Goal: Find specific page/section: Find specific page/section

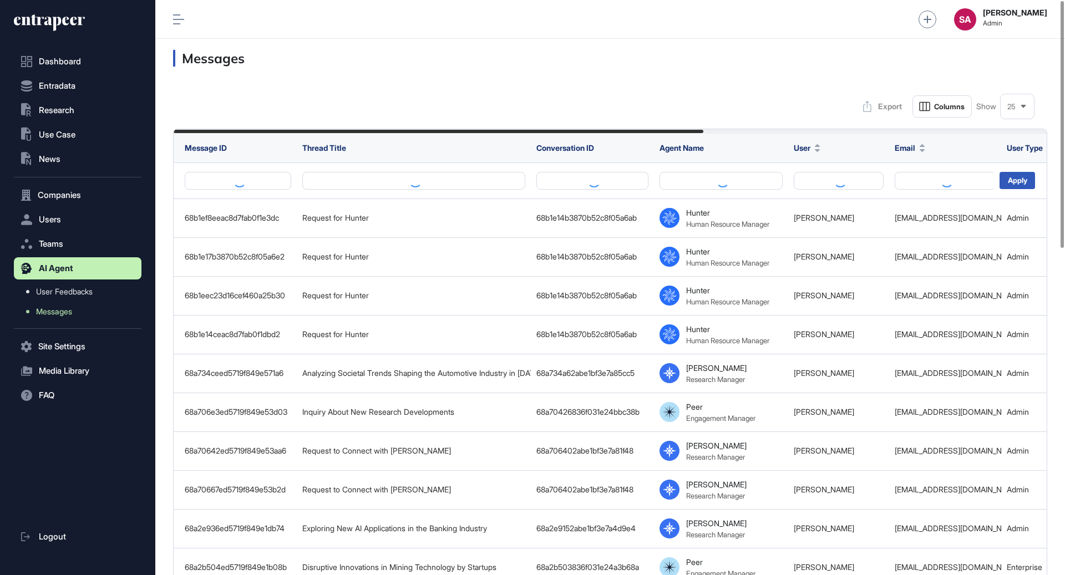
scroll to position [575, 910]
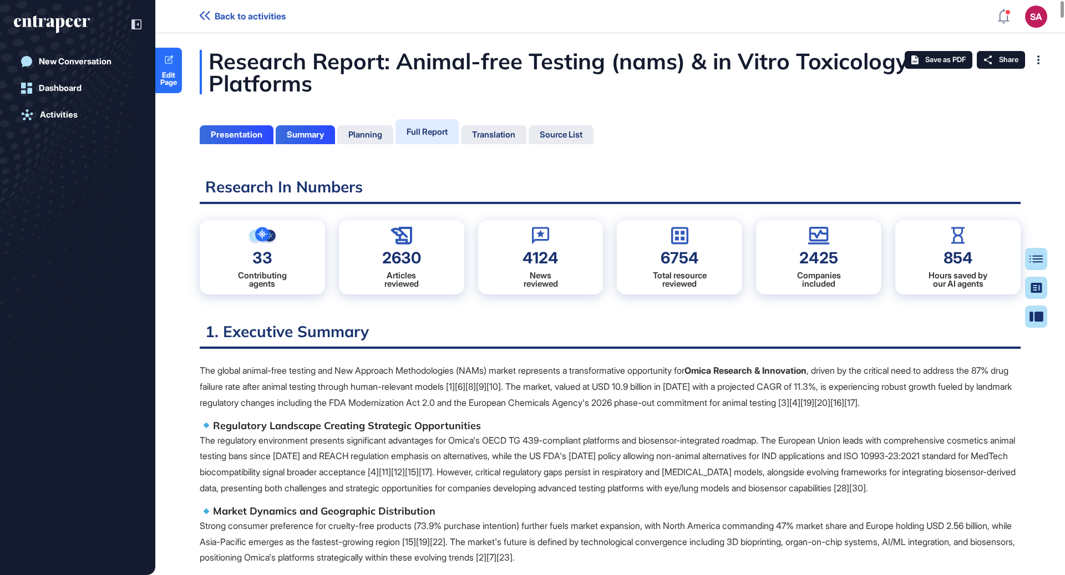
scroll to position [4, 1]
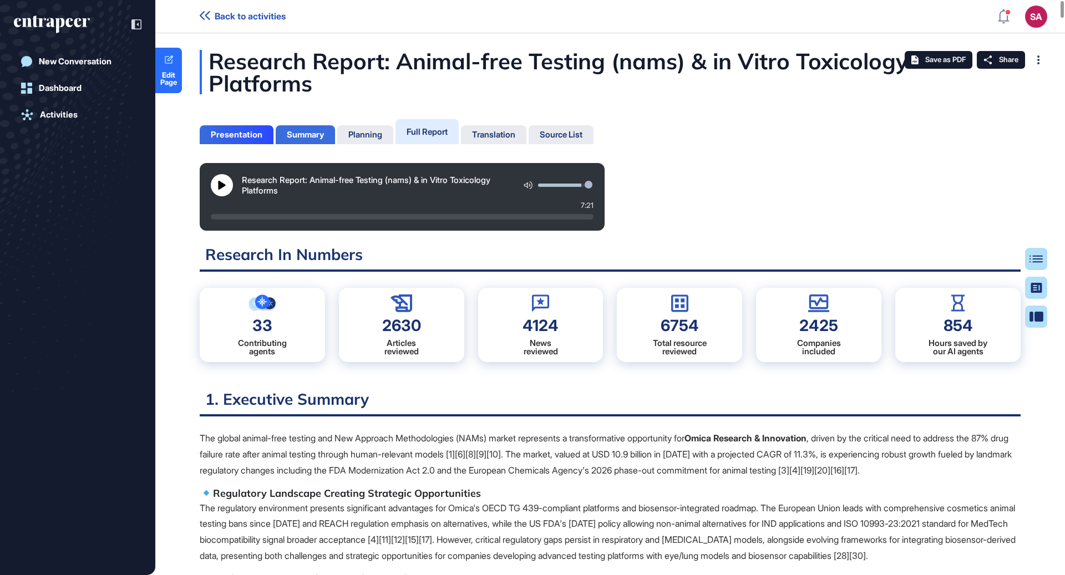
click at [307, 126] on div "Summary" at bounding box center [305, 134] width 59 height 19
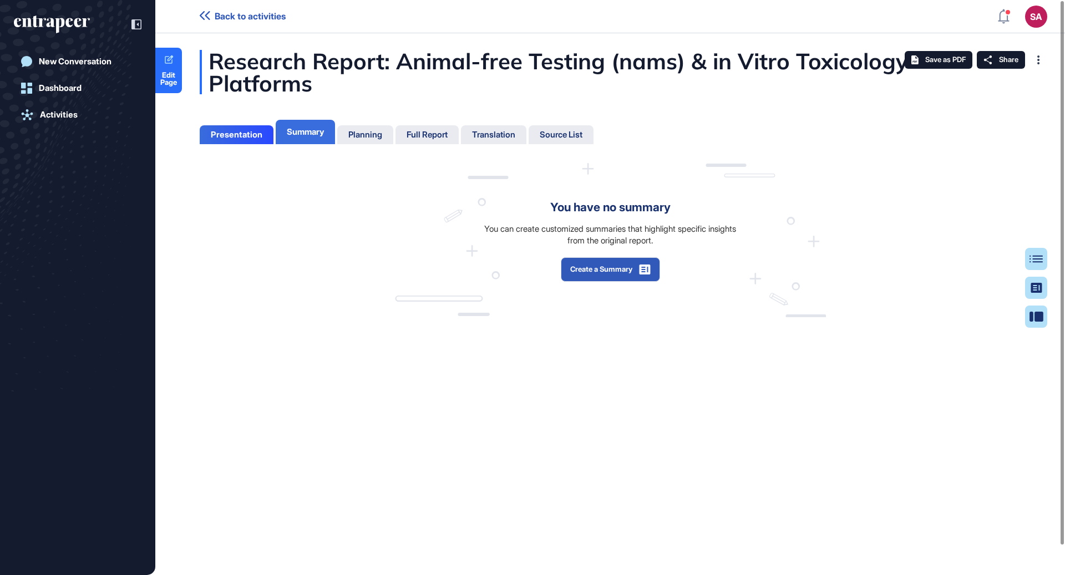
scroll to position [4, 1]
click at [354, 127] on div "Planning" at bounding box center [365, 134] width 56 height 19
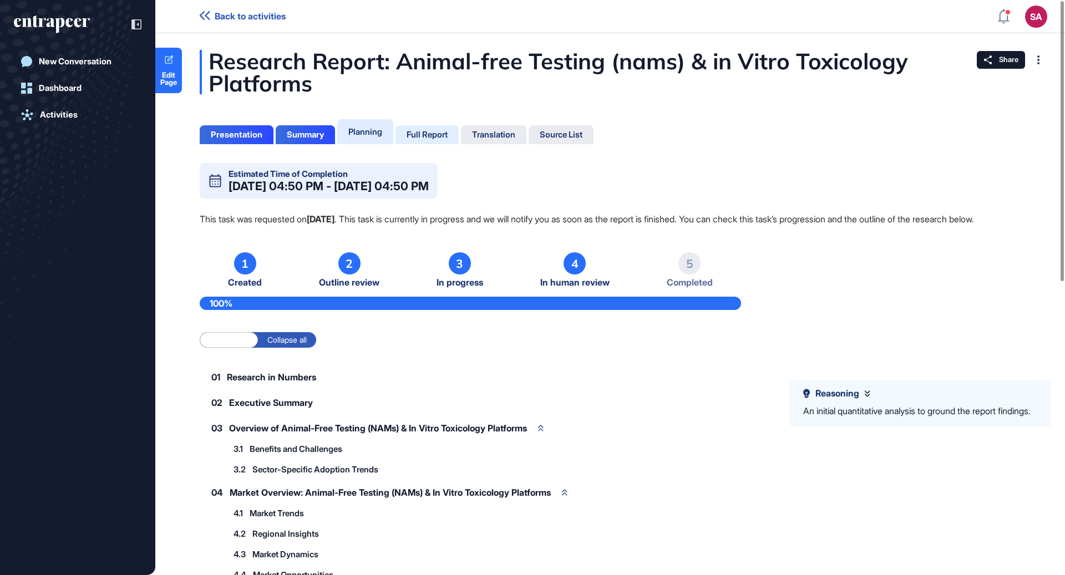
click at [427, 137] on div "Full Report" at bounding box center [427, 135] width 41 height 10
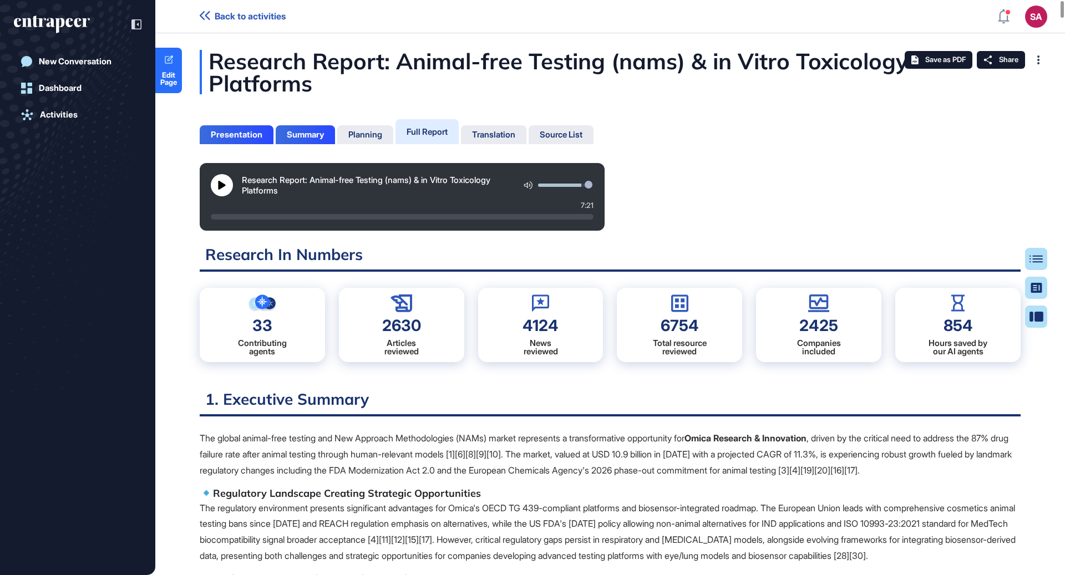
scroll to position [4, 1]
click at [170, 65] on icon at bounding box center [169, 60] width 11 height 11
